Goal: Check status: Check status

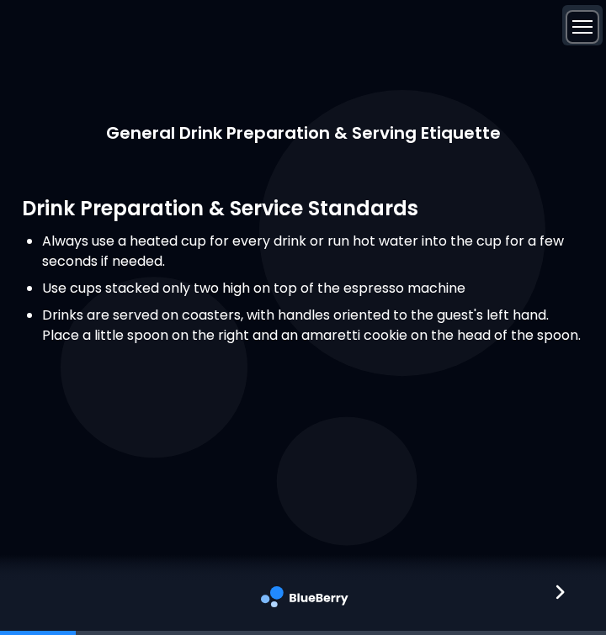
click at [578, 28] on div at bounding box center [582, 26] width 20 height 13
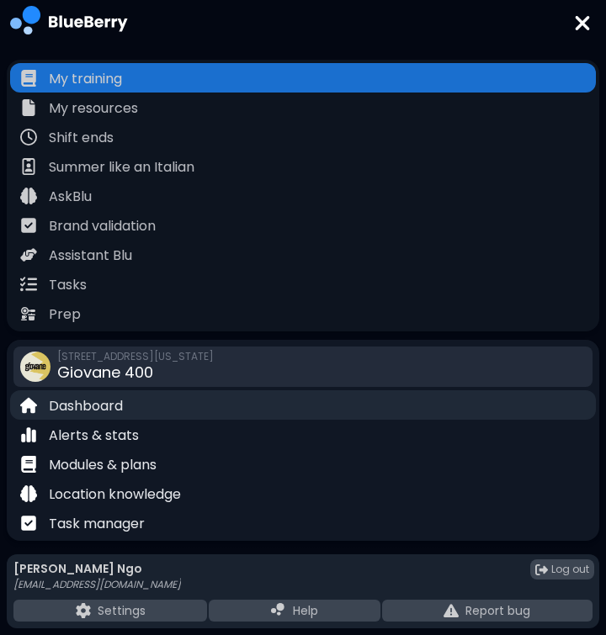
click at [125, 405] on div "Dashboard" at bounding box center [303, 404] width 586 height 29
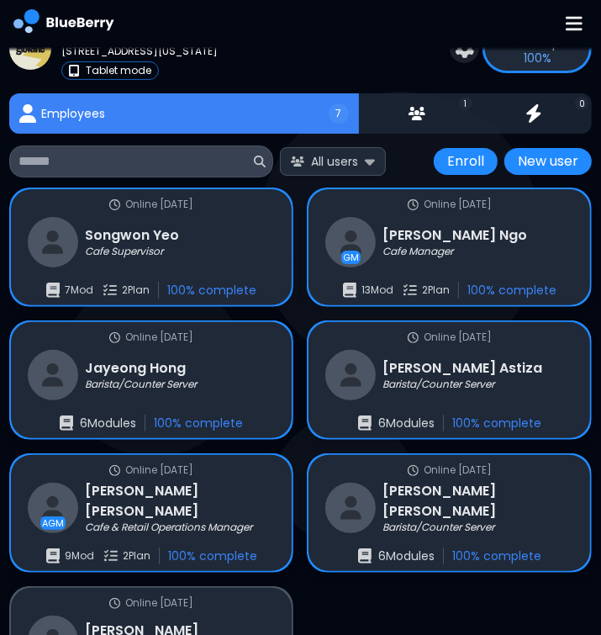
scroll to position [74, 0]
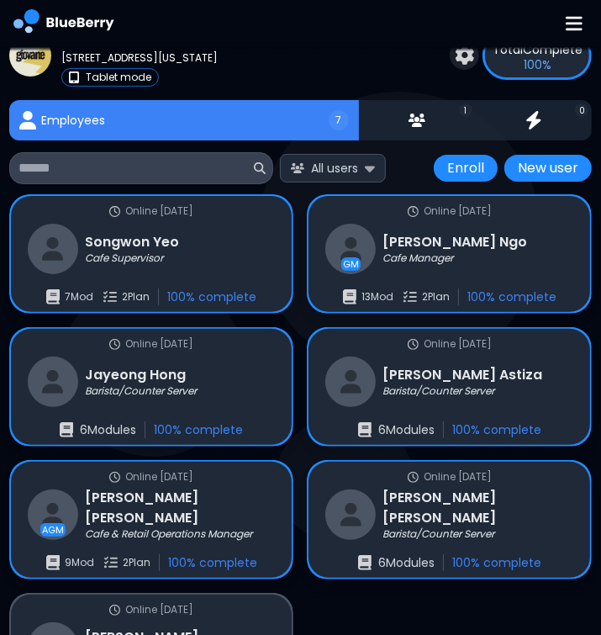
click at [111, 122] on div "Employees" at bounding box center [62, 120] width 106 height 40
click at [41, 32] on img at bounding box center [63, 23] width 101 height 47
click at [568, 32] on img at bounding box center [574, 23] width 17 height 19
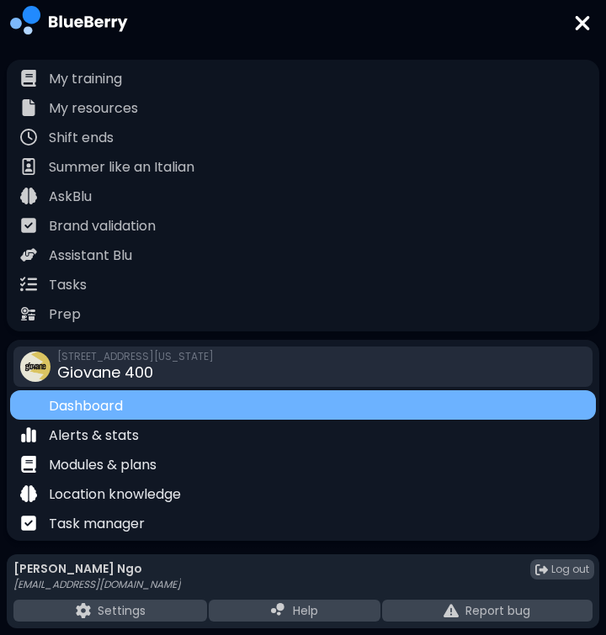
scroll to position [19, 0]
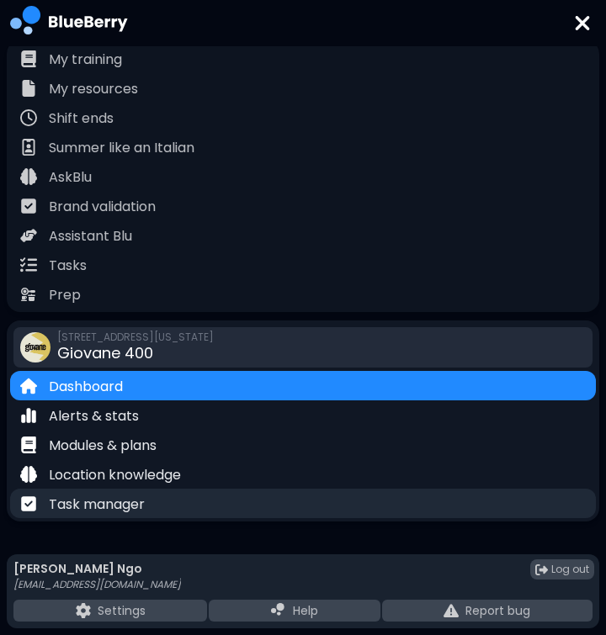
click at [122, 506] on p "Task manager" at bounding box center [97, 505] width 96 height 20
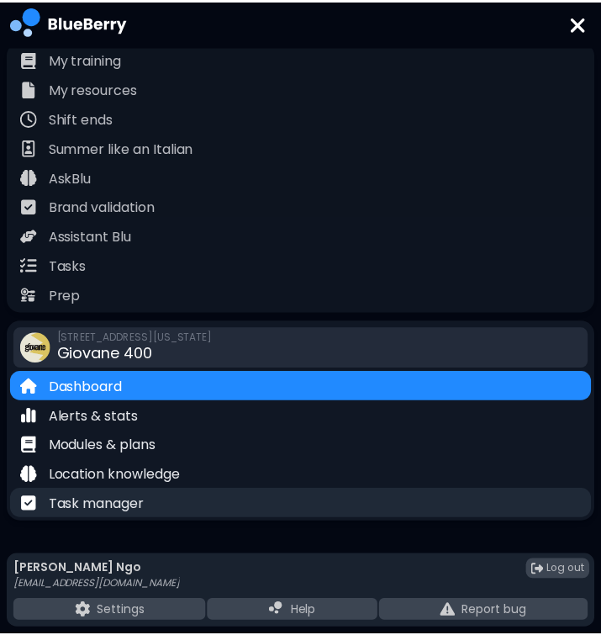
scroll to position [74, 0]
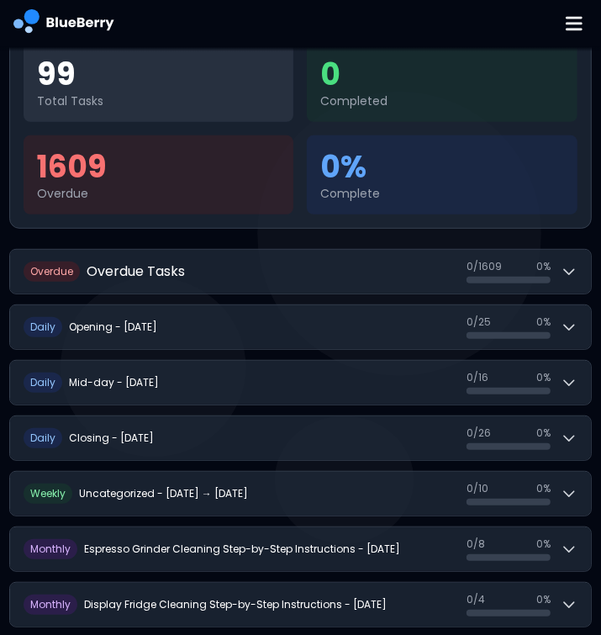
scroll to position [399, 0]
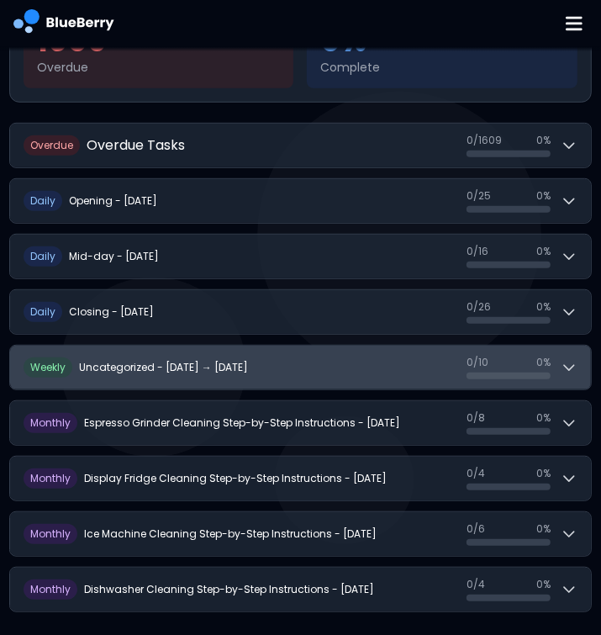
click at [204, 363] on h2 "Uncategorized - Sep 28 → Oct 4" at bounding box center [163, 367] width 169 height 13
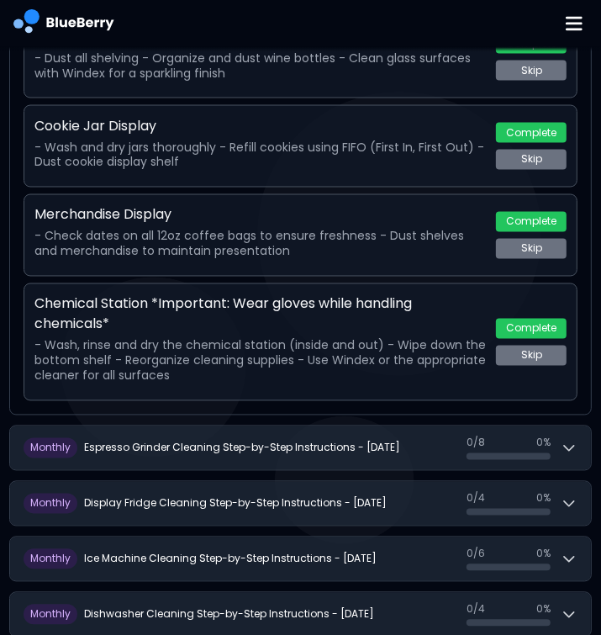
scroll to position [1365, 0]
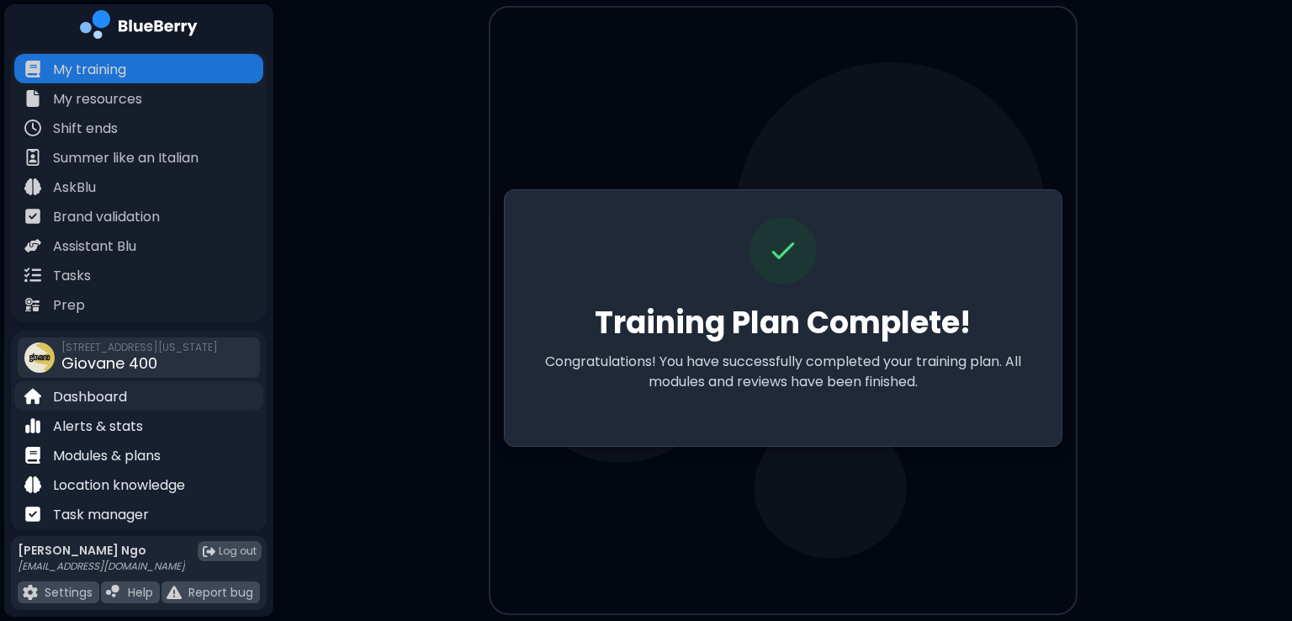
click at [134, 406] on div "Dashboard" at bounding box center [138, 395] width 249 height 29
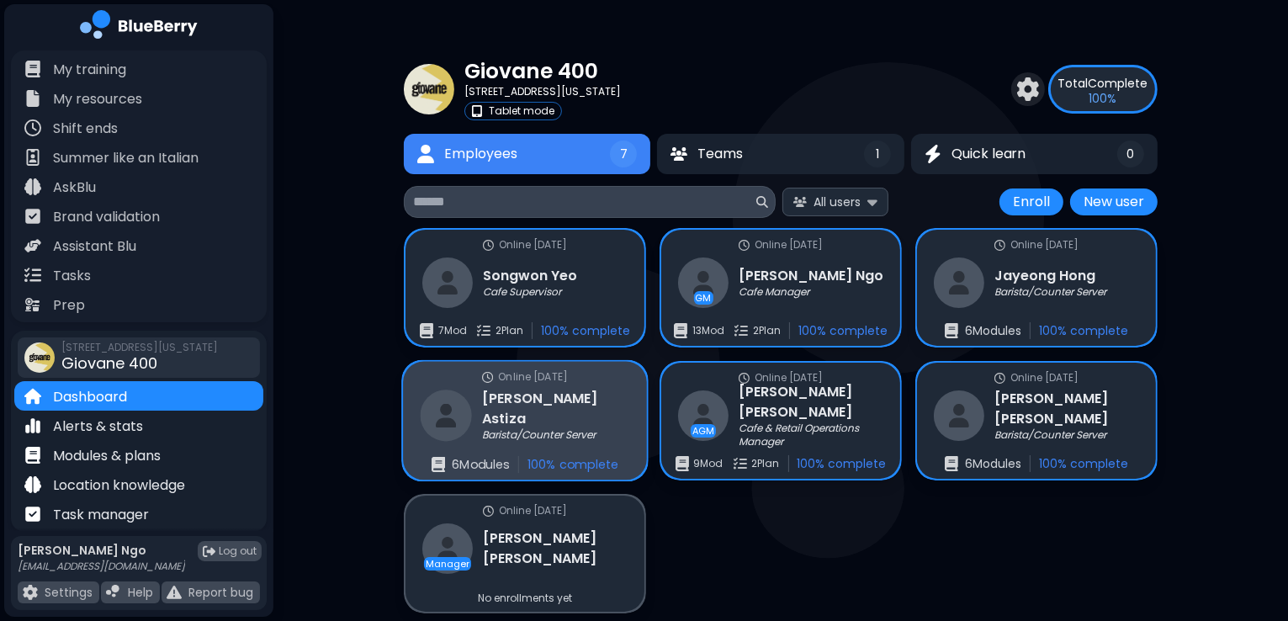
click at [495, 463] on p "6 Module s" at bounding box center [480, 464] width 57 height 15
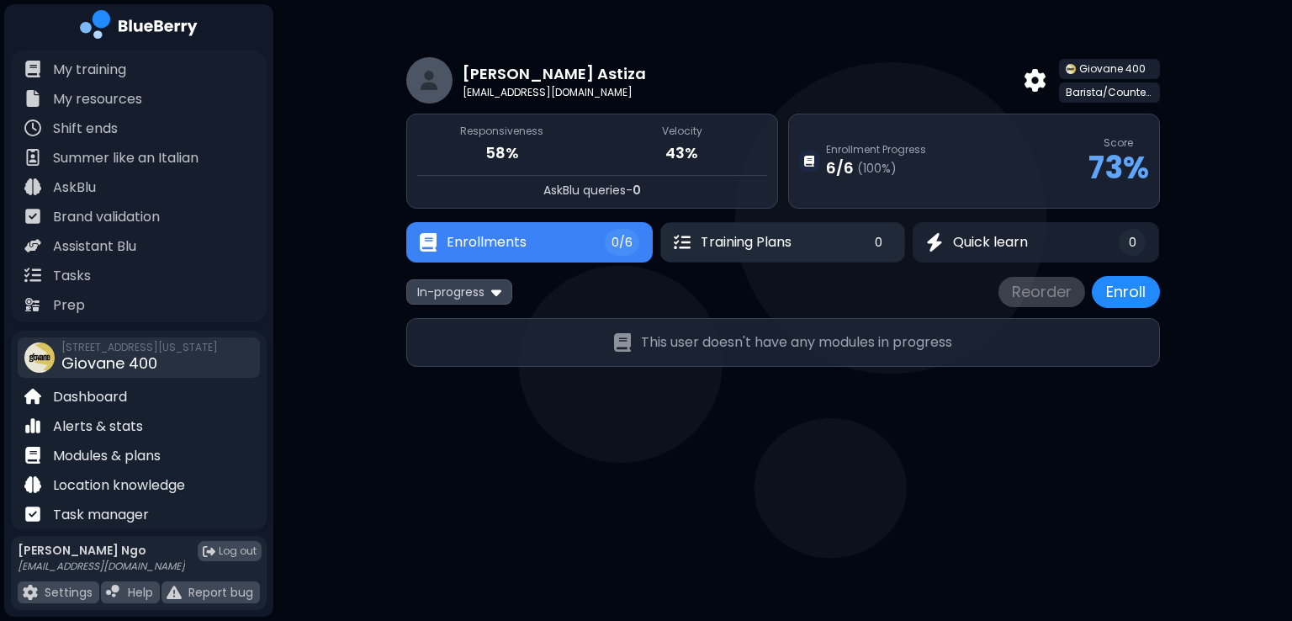
click at [730, 255] on button "Training Plans 0" at bounding box center [782, 242] width 245 height 40
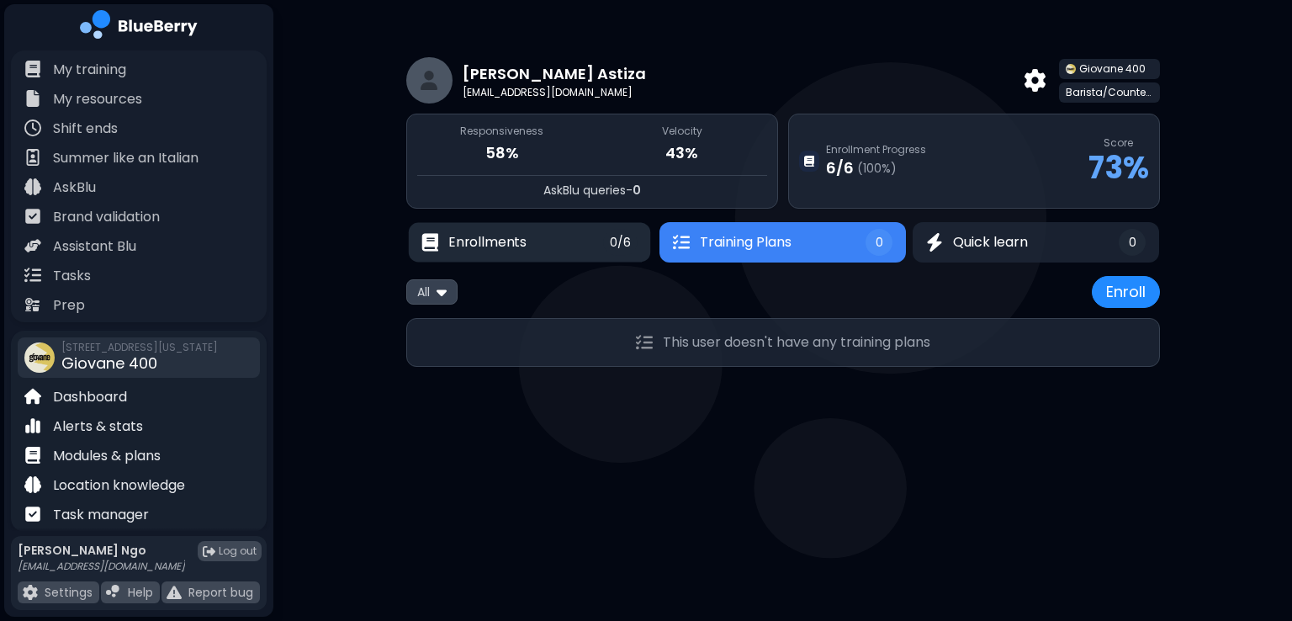
click at [623, 244] on span "0/6" at bounding box center [620, 242] width 21 height 15
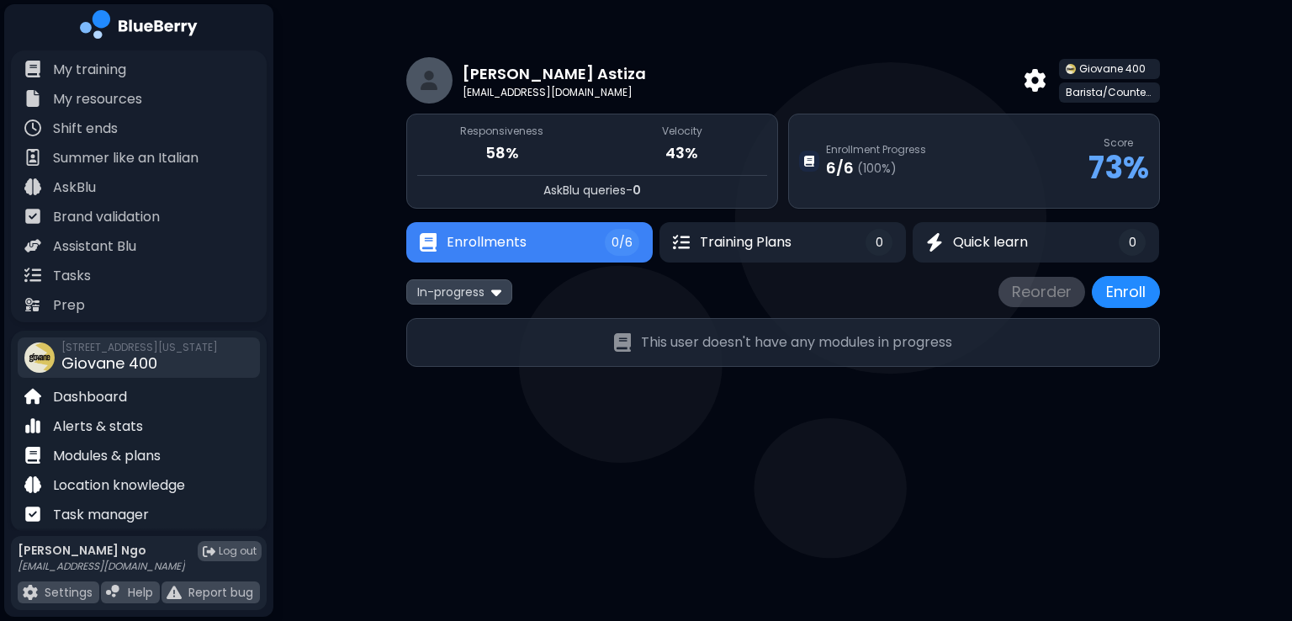
click at [480, 304] on div "In-progress Reorder Enroll" at bounding box center [783, 292] width 754 height 32
click at [490, 294] on div "In-progress" at bounding box center [459, 291] width 106 height 24
click at [474, 381] on button "Completed" at bounding box center [459, 374] width 97 height 25
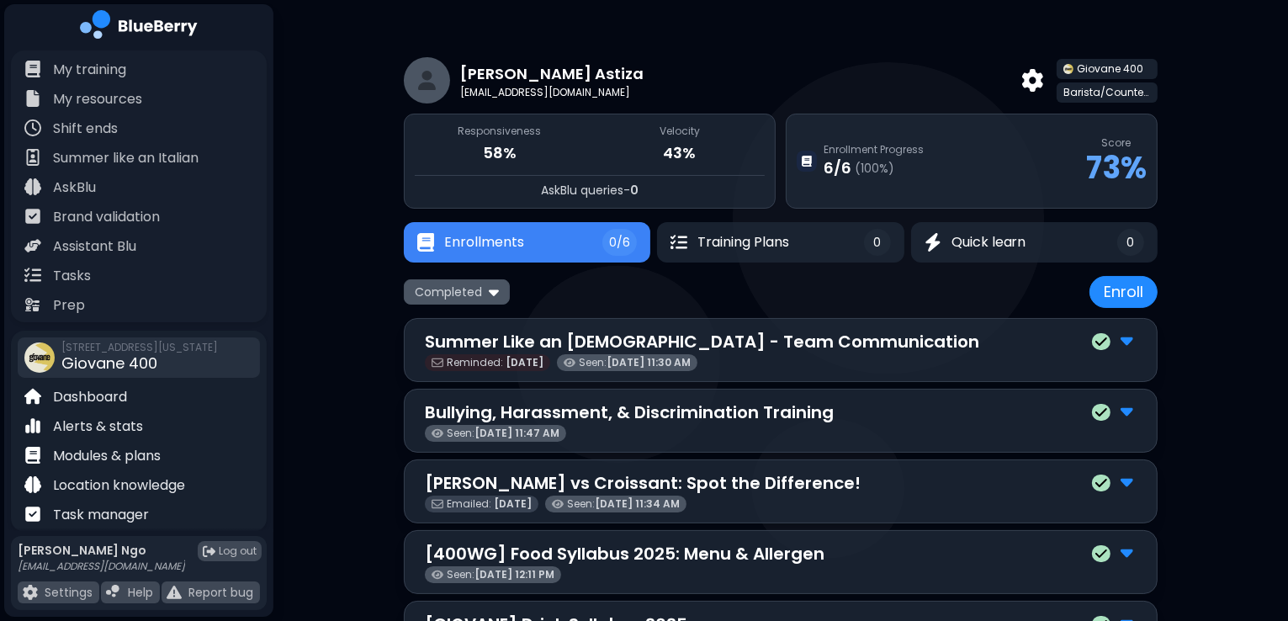
click at [483, 296] on div "Completed" at bounding box center [457, 291] width 106 height 24
click at [484, 327] on button "All" at bounding box center [456, 323] width 97 height 25
click at [145, 400] on div "Dashboard" at bounding box center [138, 395] width 249 height 29
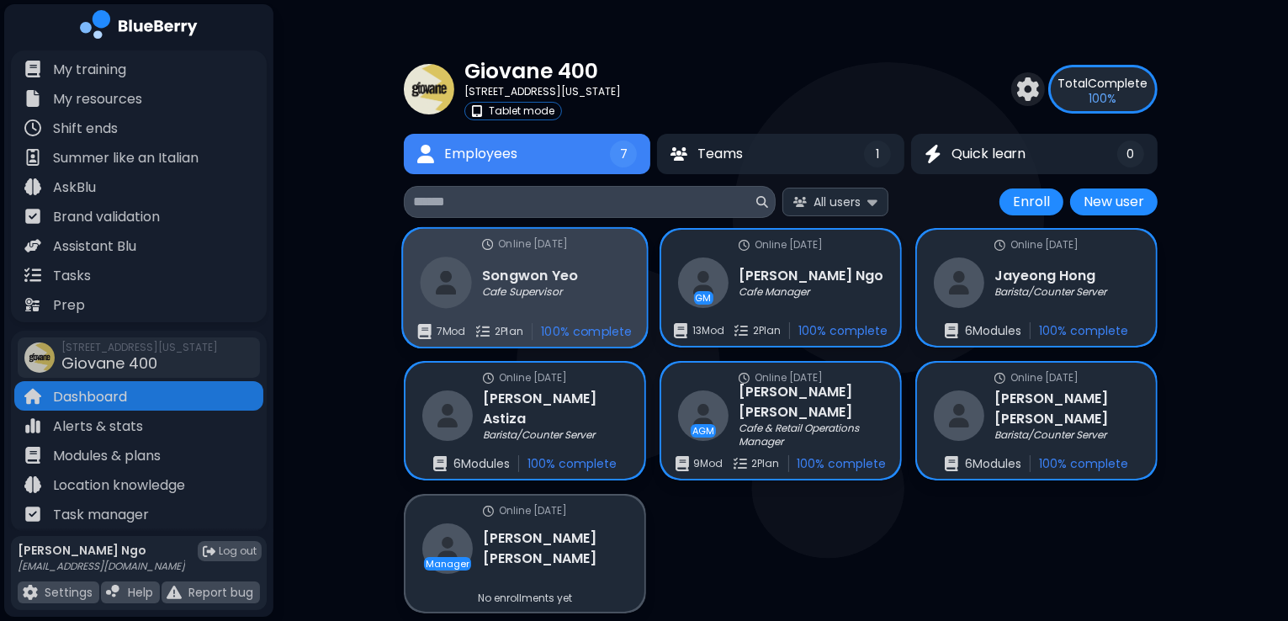
click at [458, 329] on p "7 Mod" at bounding box center [451, 331] width 29 height 13
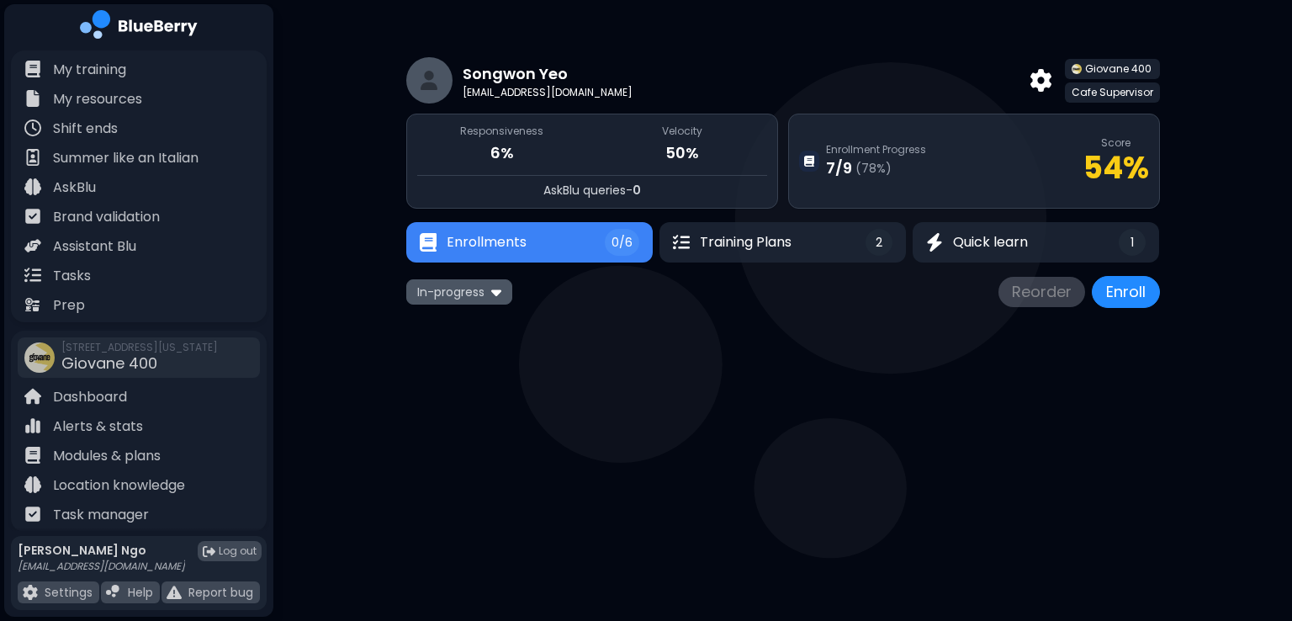
click at [467, 294] on span "In-progress" at bounding box center [450, 291] width 67 height 15
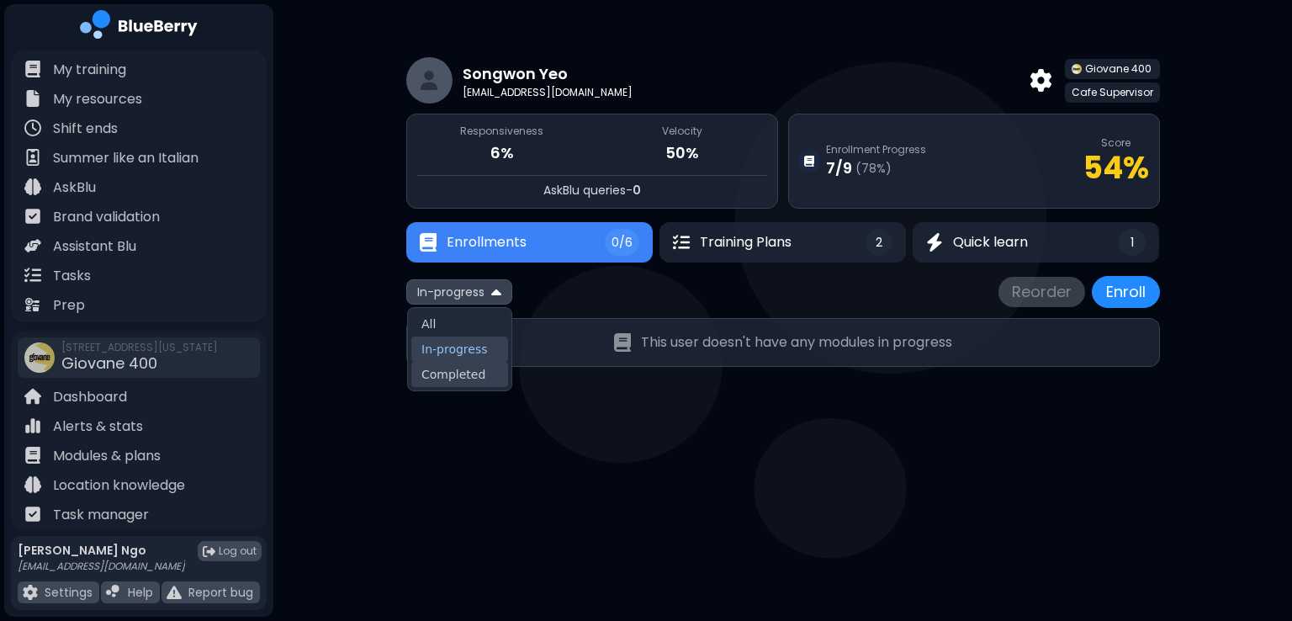
click at [464, 376] on button "Completed" at bounding box center [459, 374] width 97 height 25
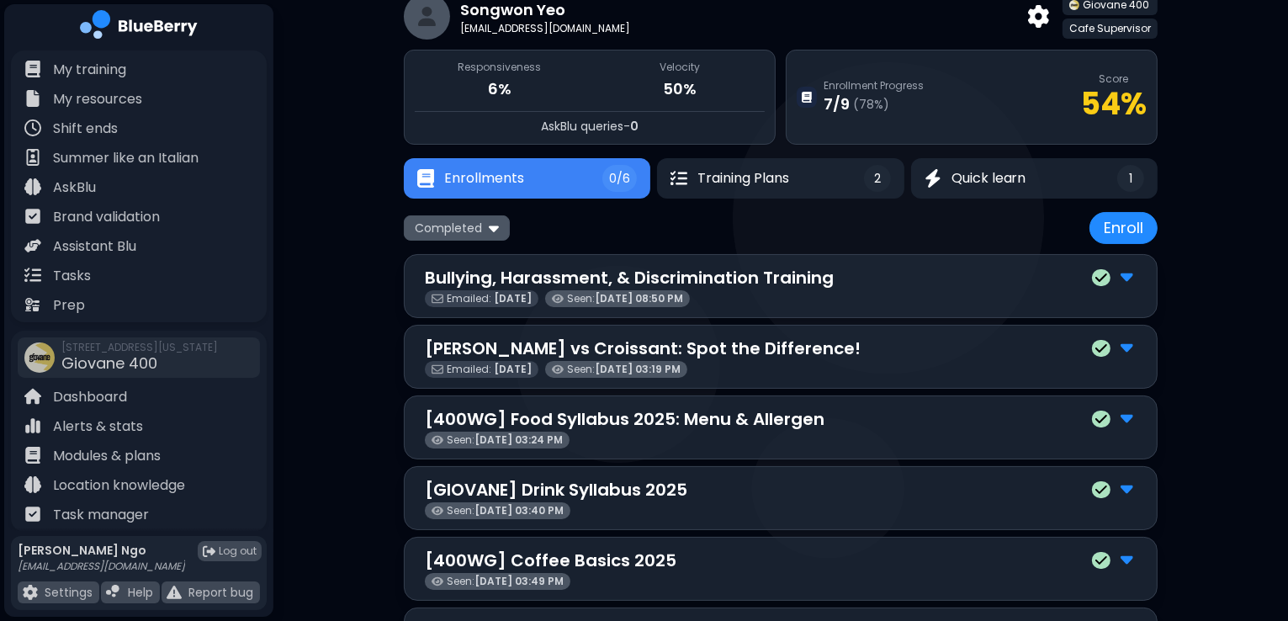
scroll to position [158, 0]
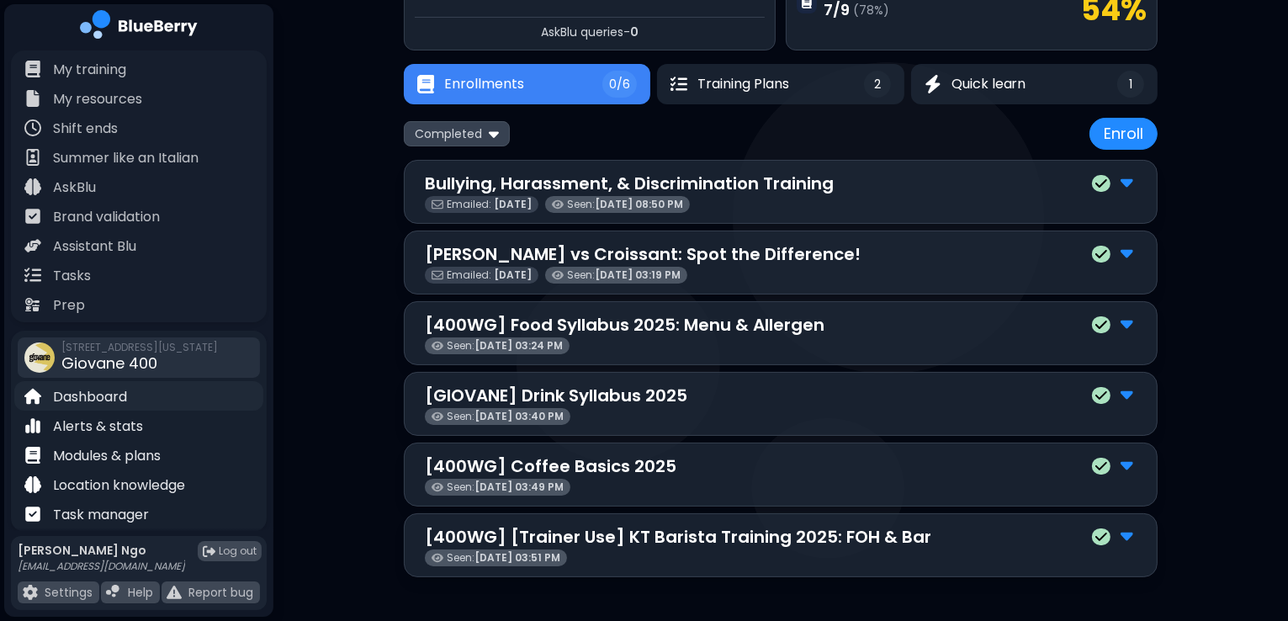
click at [121, 395] on p "Dashboard" at bounding box center [90, 397] width 74 height 20
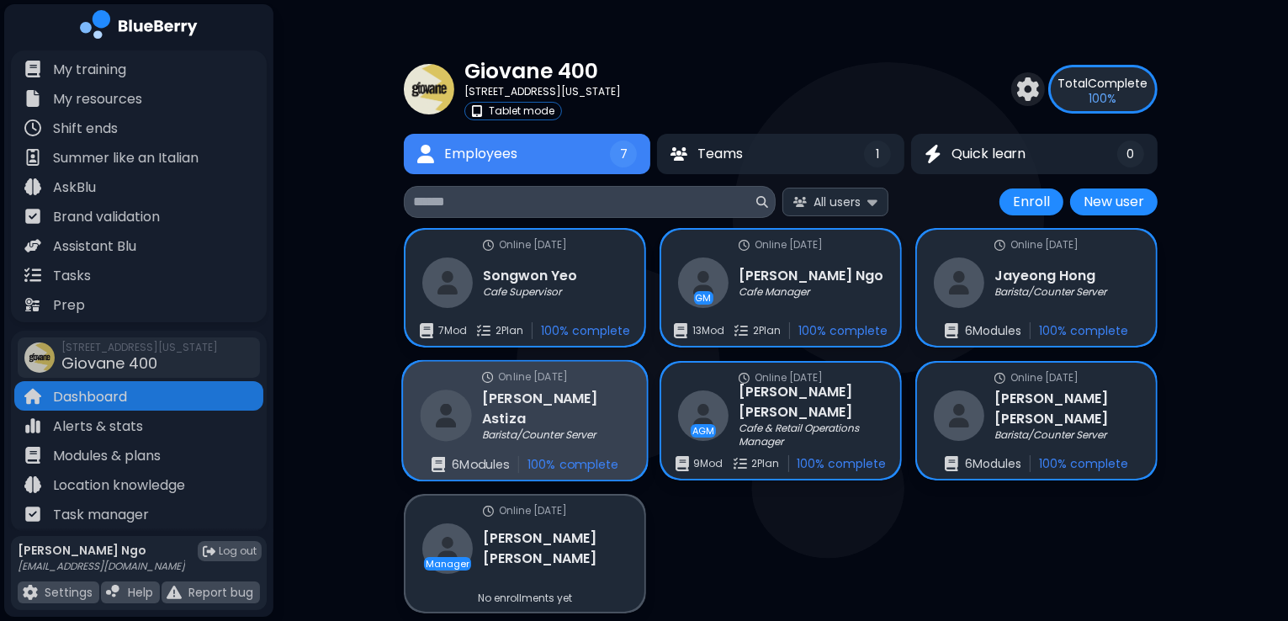
scroll to position [32, 0]
